Goal: Transaction & Acquisition: Purchase product/service

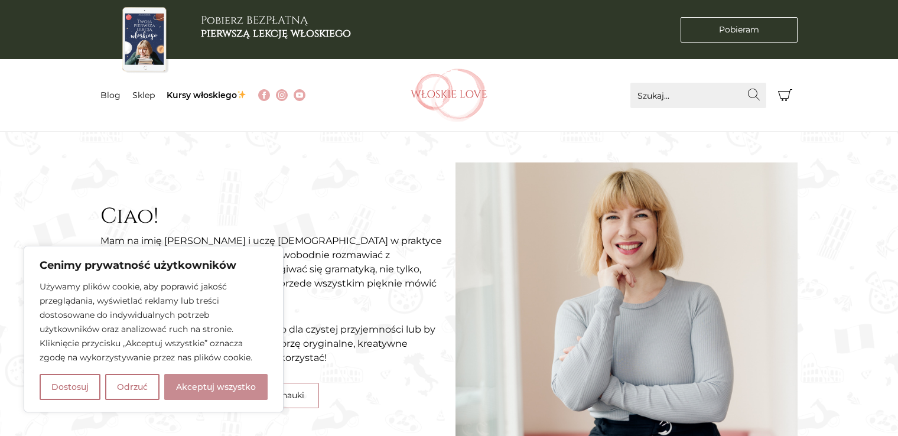
click at [196, 391] on button "Akceptuj wszystko" at bounding box center [215, 387] width 103 height 26
checkbox input "true"
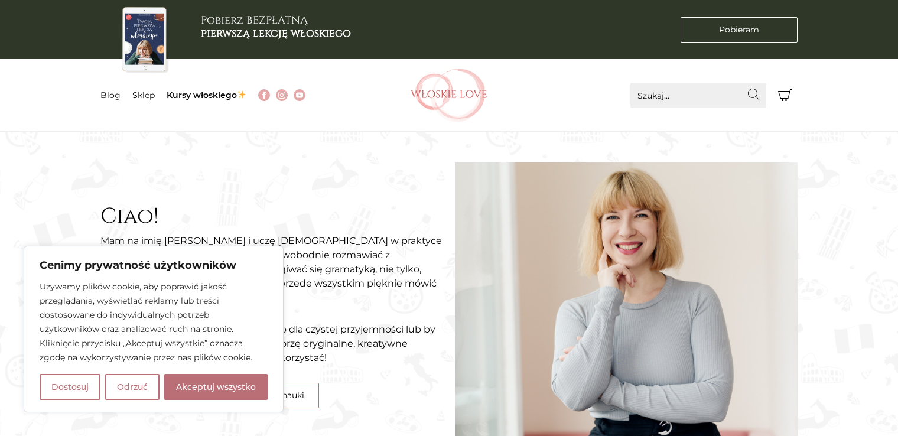
checkbox input "true"
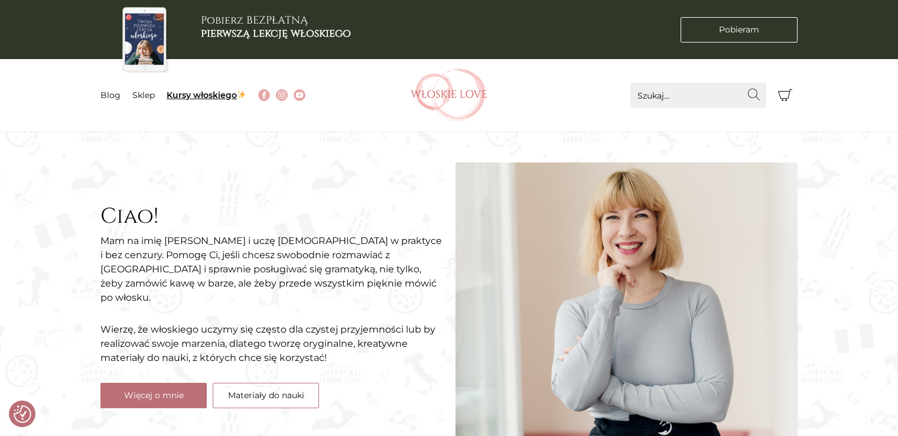
click at [178, 94] on link "Kursy włoskiego" at bounding box center [207, 95] width 80 height 11
click at [144, 89] on li "Sklep" at bounding box center [149, 95] width 34 height 12
click at [142, 96] on link "Sklep" at bounding box center [143, 95] width 22 height 11
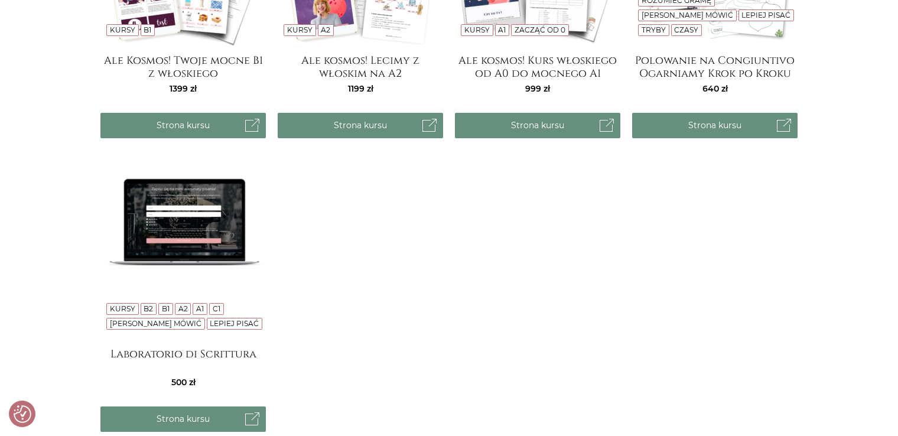
scroll to position [1123, 0]
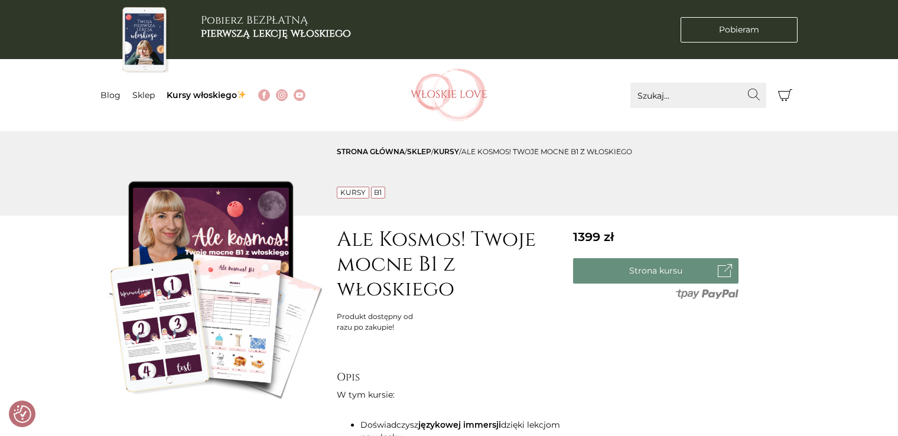
click at [711, 267] on link "Strona kursu" at bounding box center [655, 270] width 165 height 25
